Goal: Check status

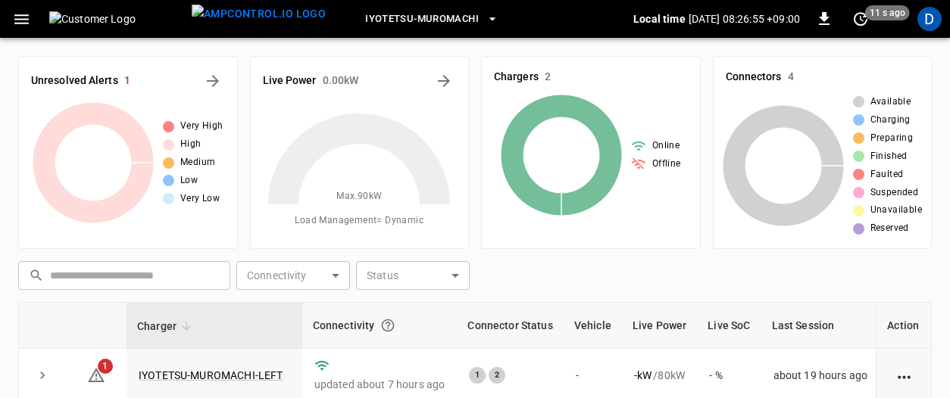
click at [20, 12] on icon "button" at bounding box center [21, 19] width 19 height 19
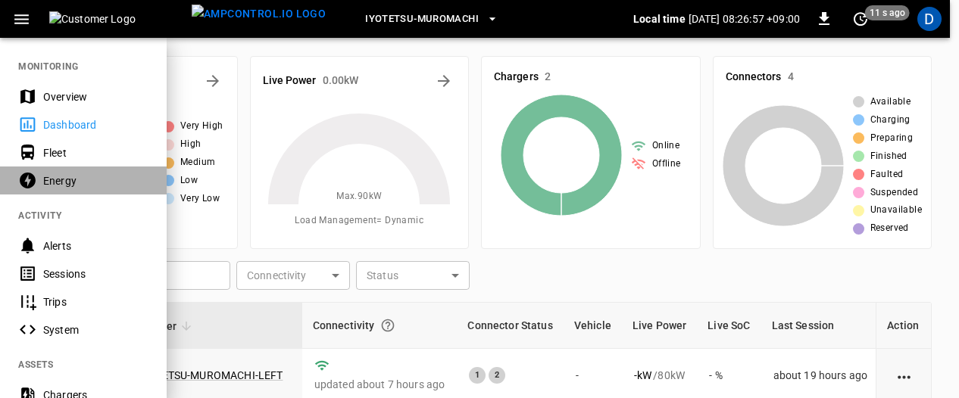
click at [74, 175] on div "Energy" at bounding box center [95, 180] width 105 height 15
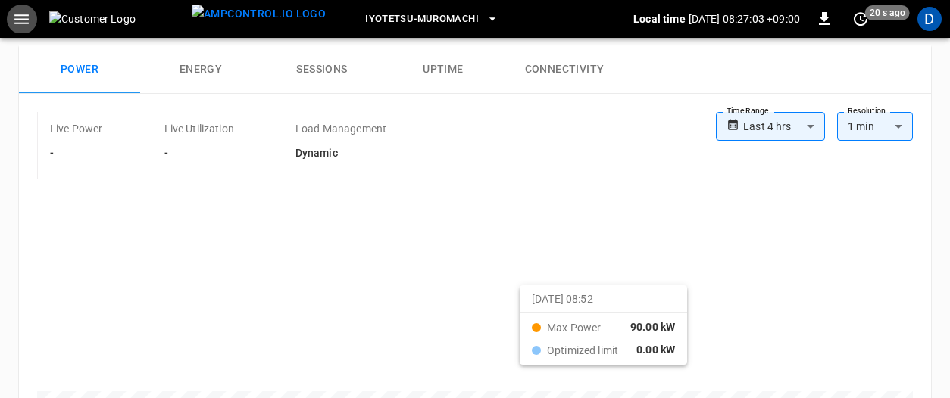
scroll to position [76, 0]
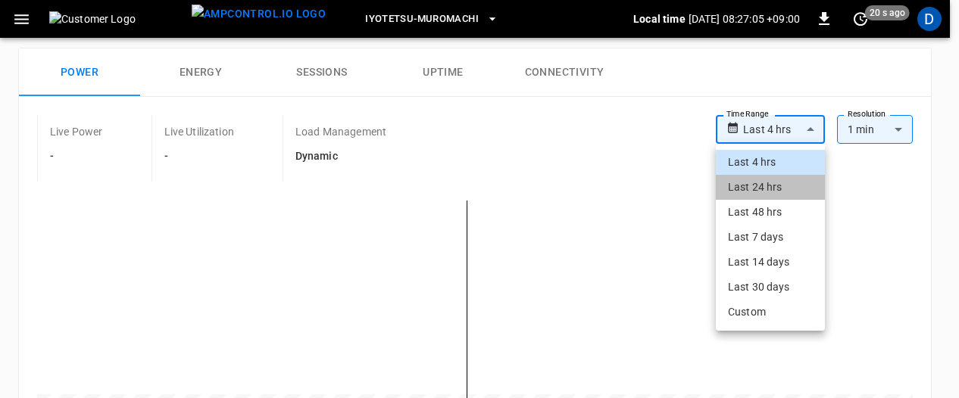
click at [761, 187] on li "Last 24 hrs" at bounding box center [770, 187] width 109 height 25
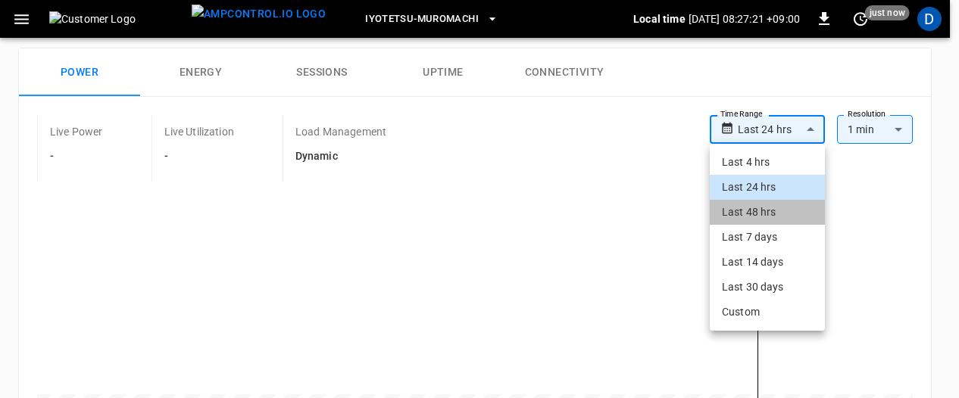
drag, startPoint x: 717, startPoint y: 206, endPoint x: 759, endPoint y: 208, distance: 41.7
click at [759, 208] on li "Last 48 hrs" at bounding box center [767, 212] width 115 height 25
type input "**********"
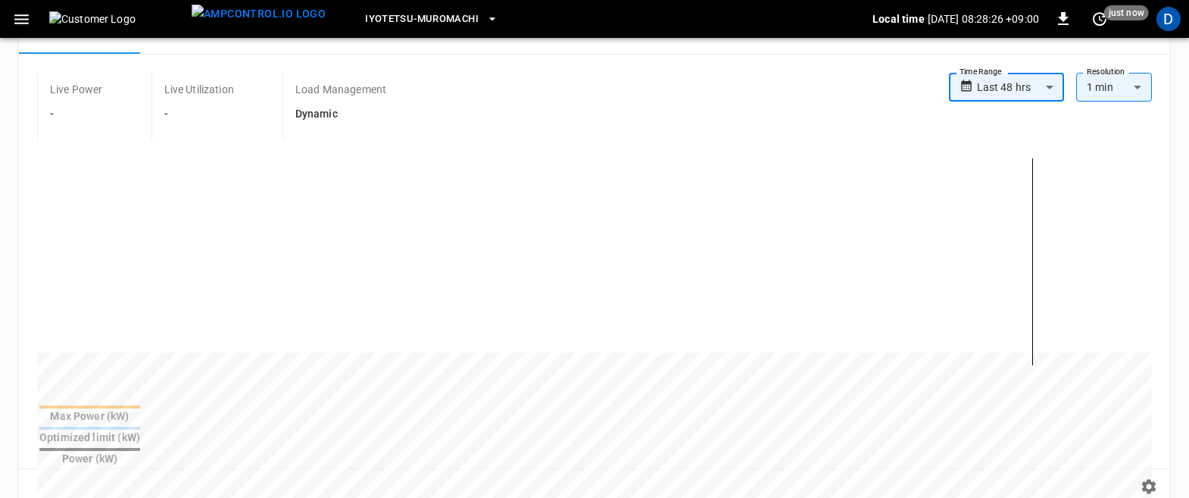
scroll to position [95, 0]
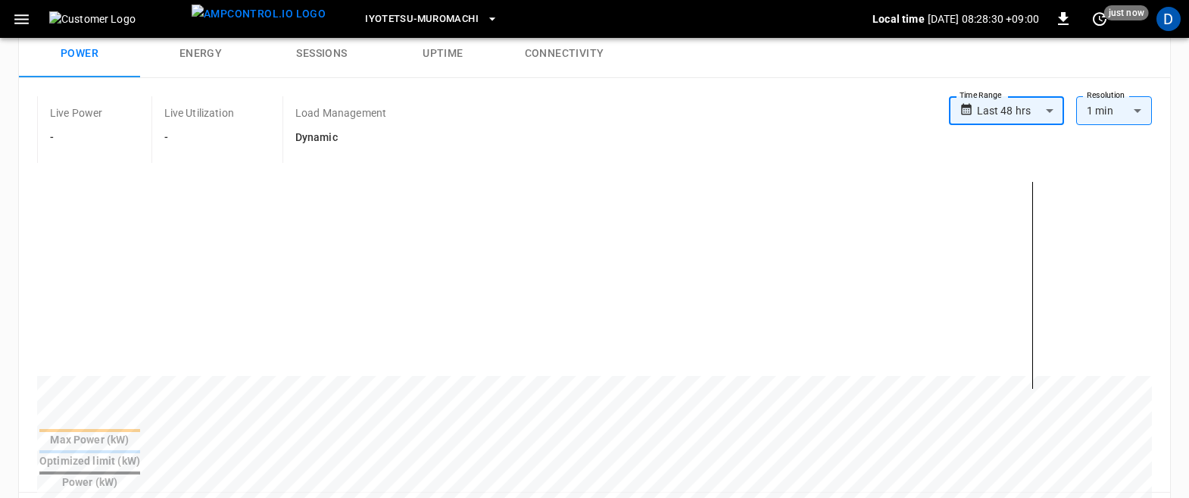
drag, startPoint x: 198, startPoint y: 76, endPoint x: 66, endPoint y: 158, distance: 155.5
click at [66, 159] on div "Live Power -" at bounding box center [94, 129] width 114 height 67
